Goal: Navigation & Orientation: Understand site structure

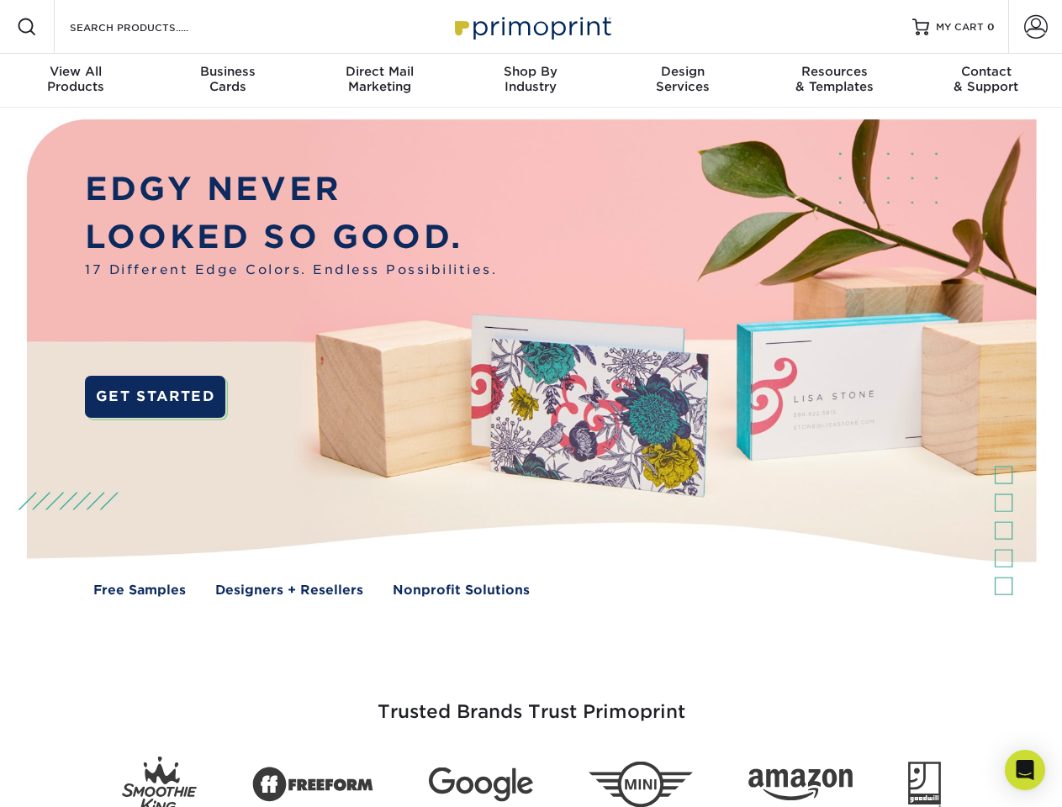
click at [531, 404] on img at bounding box center [530, 371] width 1051 height 526
click at [27, 27] on span at bounding box center [27, 27] width 20 height 20
click at [1035, 27] on span at bounding box center [1036, 27] width 24 height 24
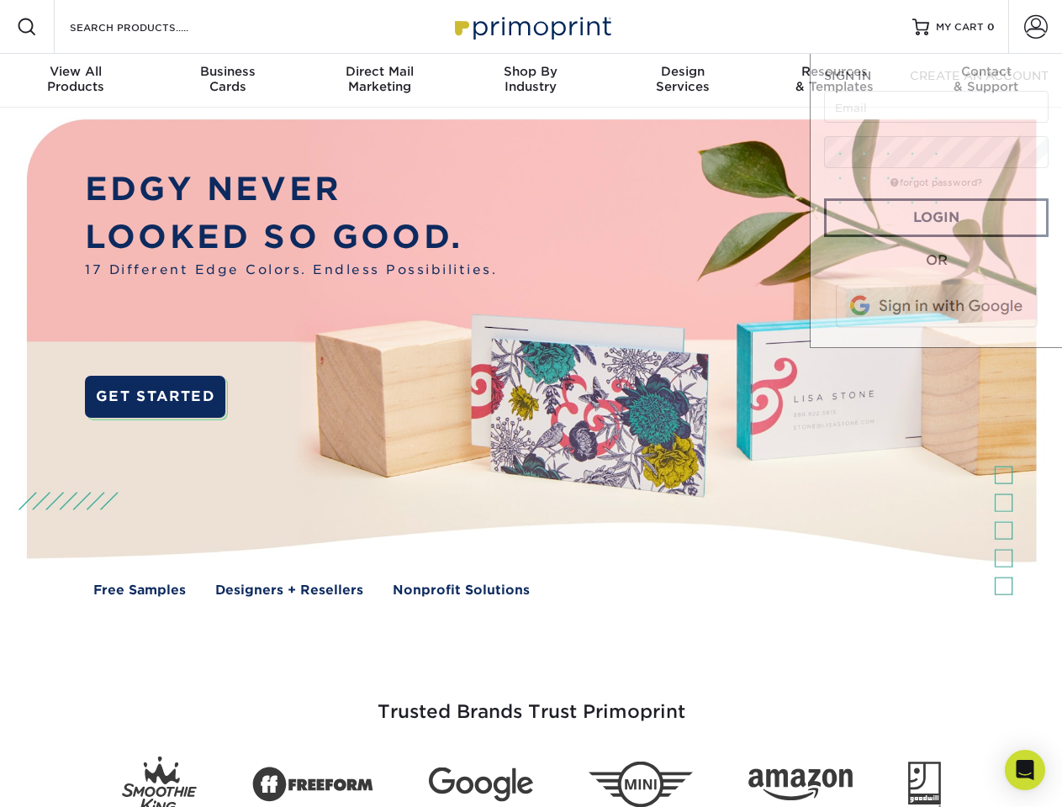
click at [76, 81] on div "View All Products" at bounding box center [75, 79] width 151 height 30
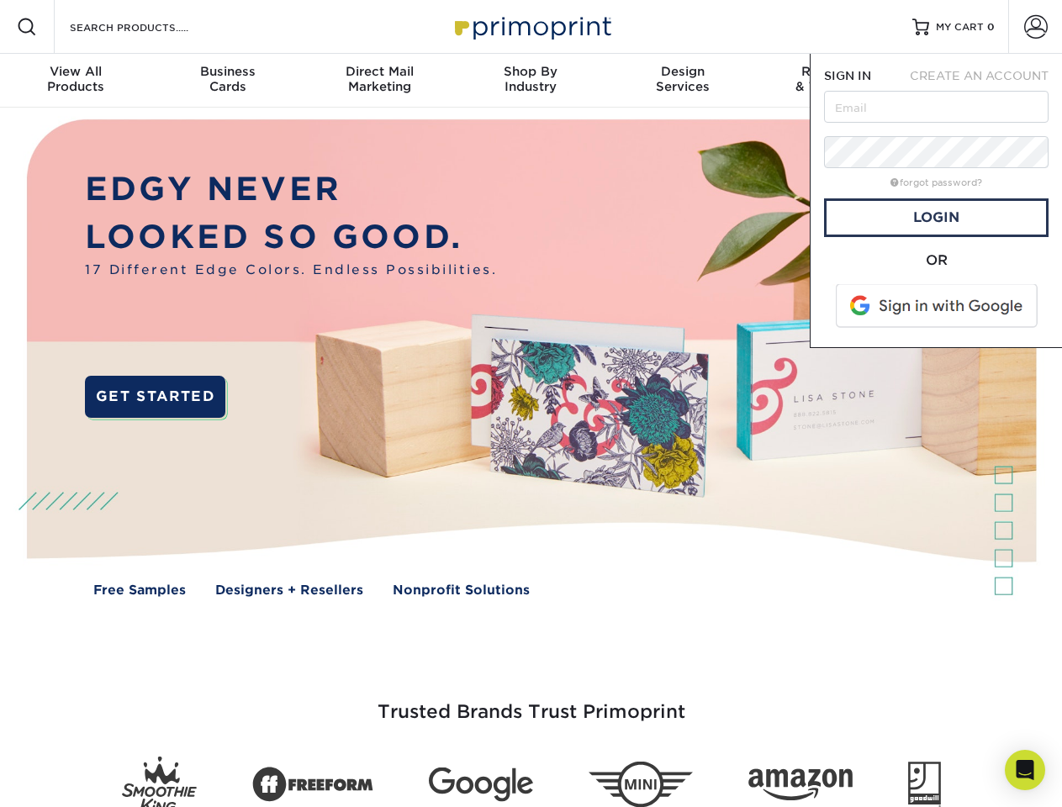
click at [227, 81] on div "Business Cards" at bounding box center [226, 79] width 151 height 30
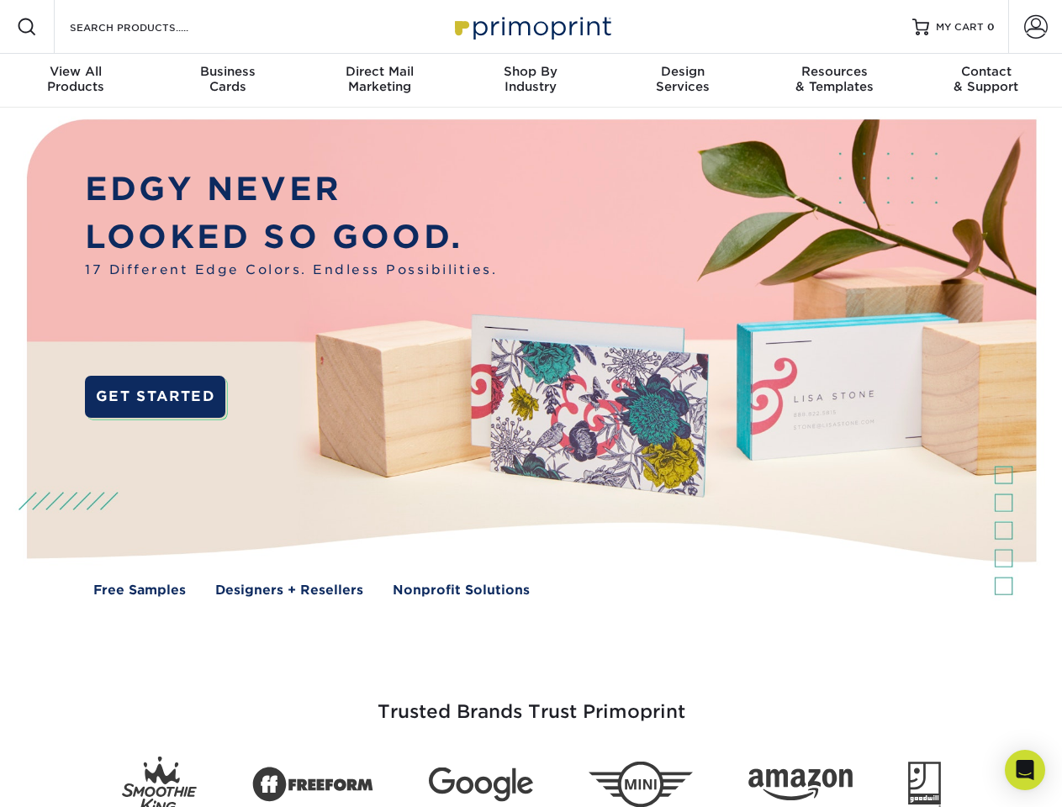
click at [379, 81] on div "Direct Mail Marketing" at bounding box center [379, 79] width 151 height 30
click at [531, 81] on div "Shop By Industry" at bounding box center [530, 79] width 151 height 30
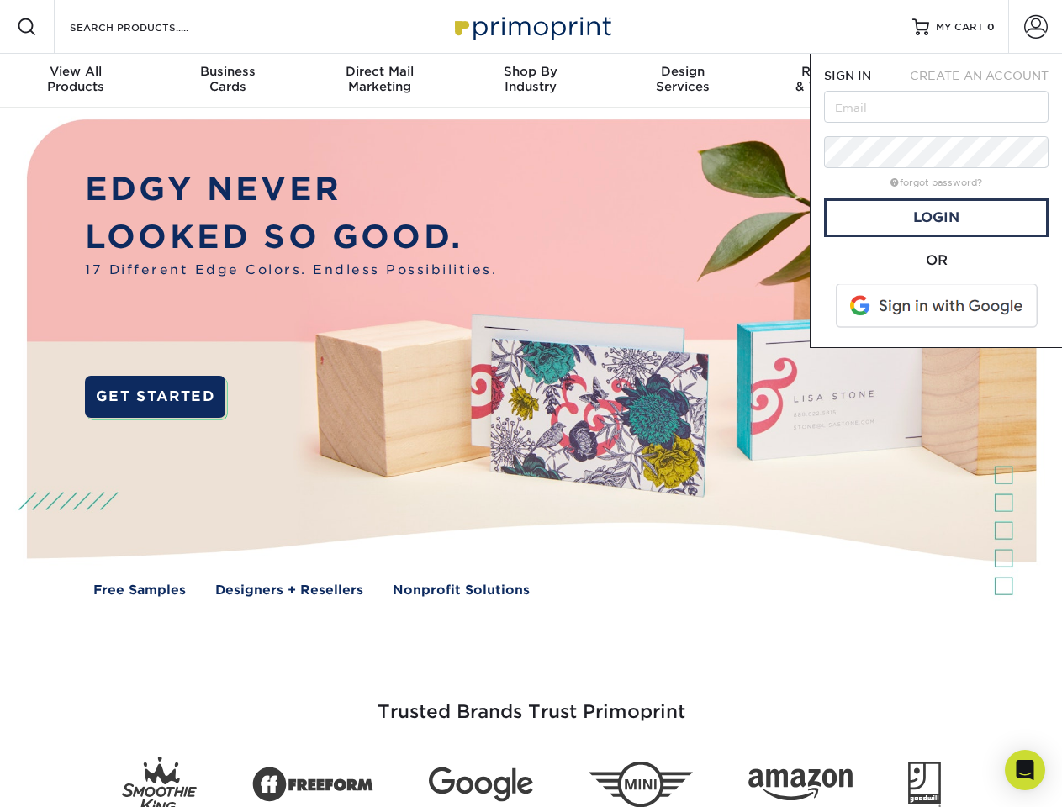
click at [683, 81] on div "Design Services" at bounding box center [682, 79] width 151 height 30
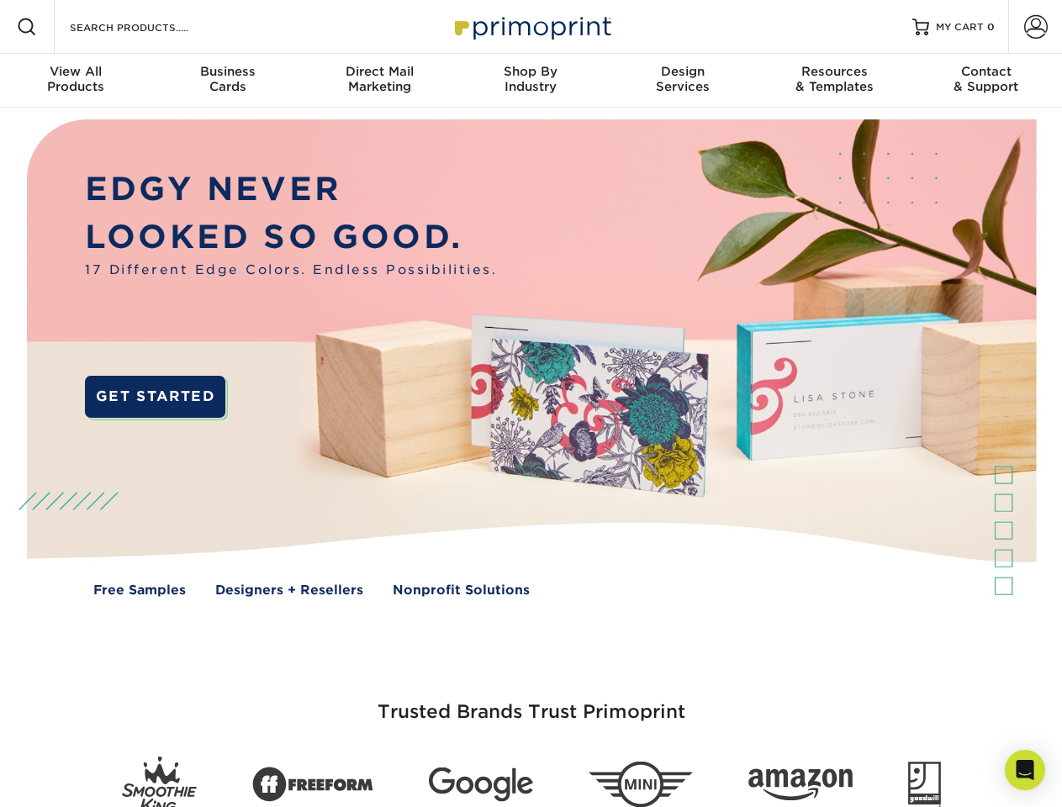
click at [834, 81] on span "SIGN IN" at bounding box center [847, 75] width 47 height 13
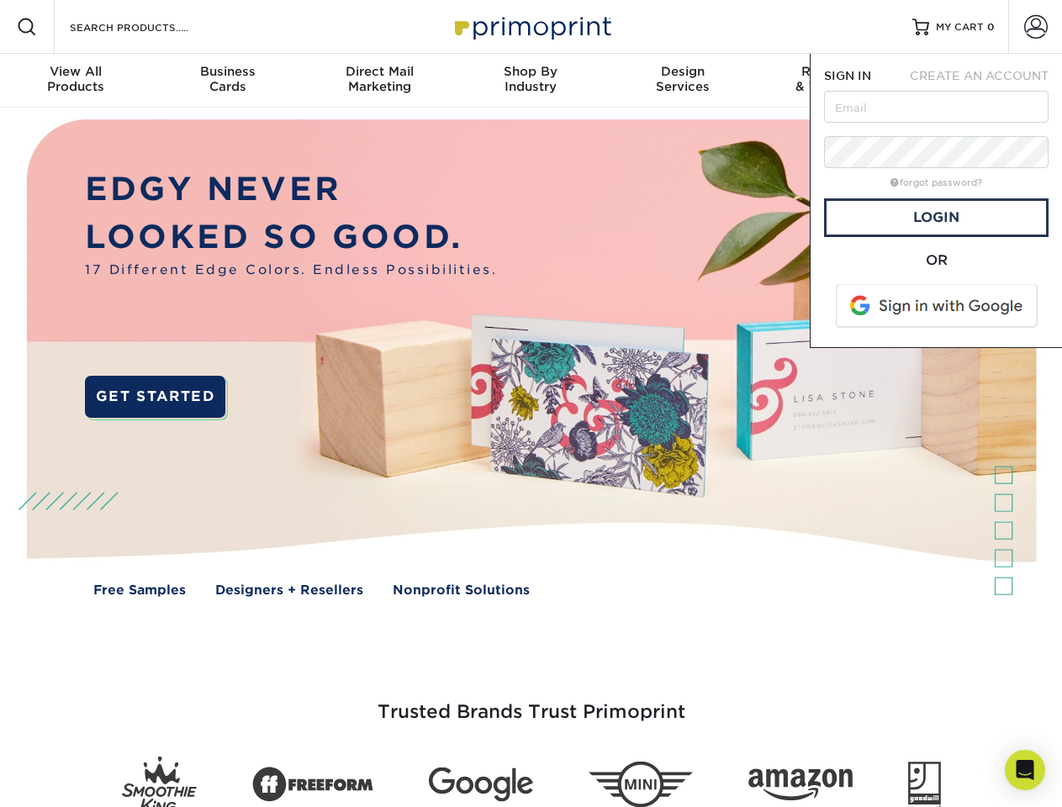
click at [986, 81] on div "Contact & Support" at bounding box center [986, 79] width 151 height 30
